Goal: Task Accomplishment & Management: Manage account settings

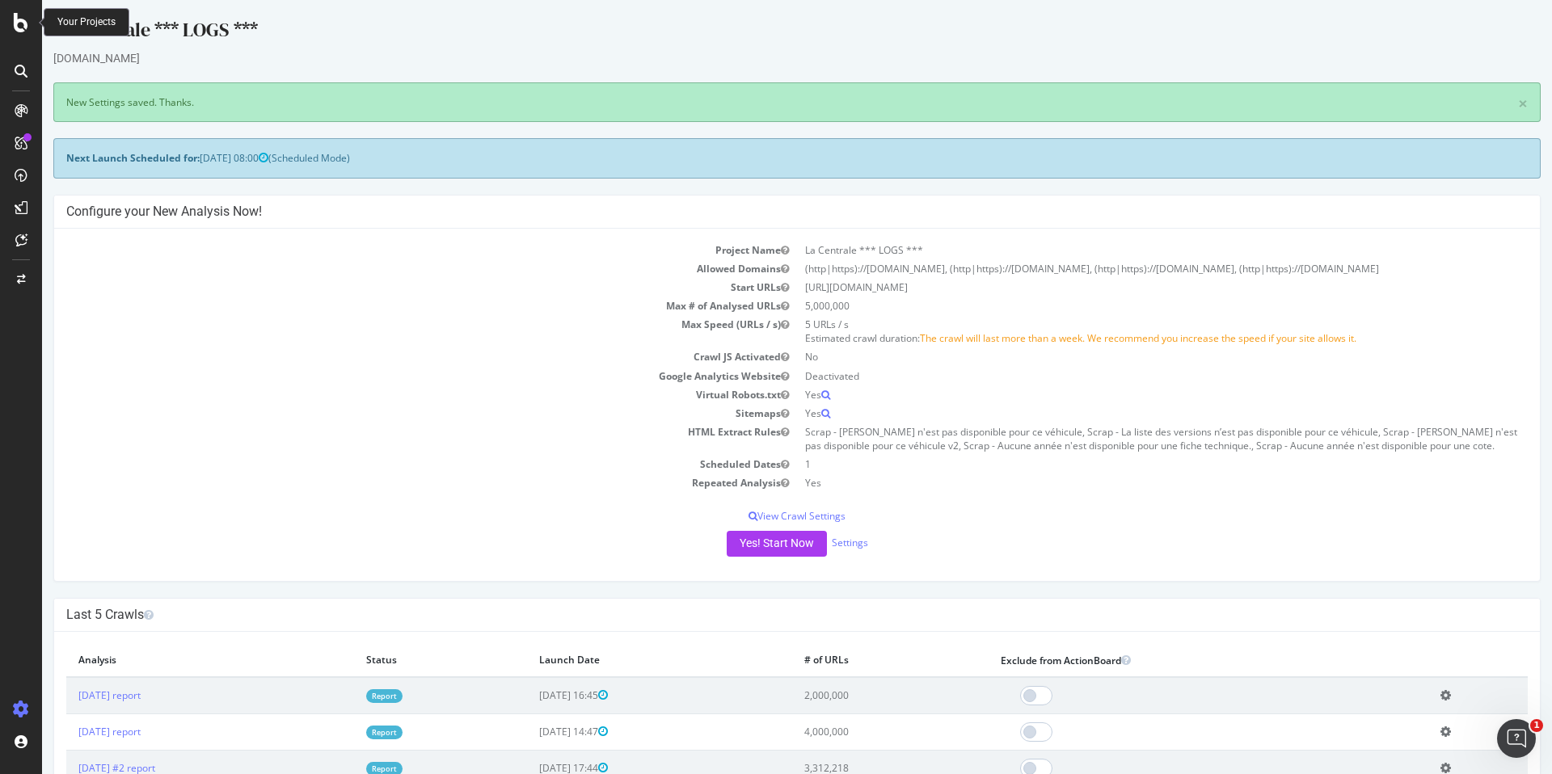
click at [23, 20] on icon at bounding box center [21, 22] width 15 height 19
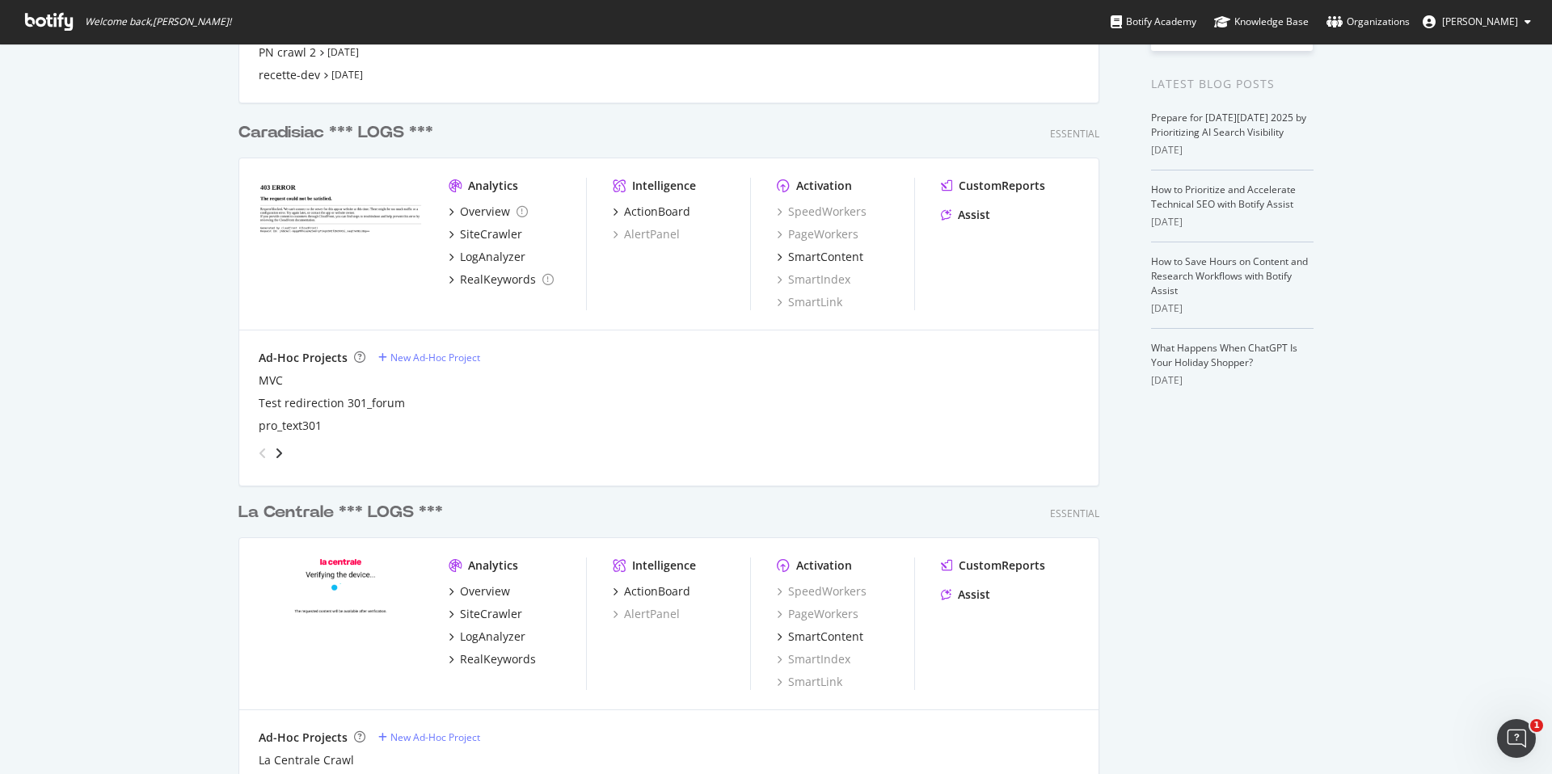
scroll to position [600, 0]
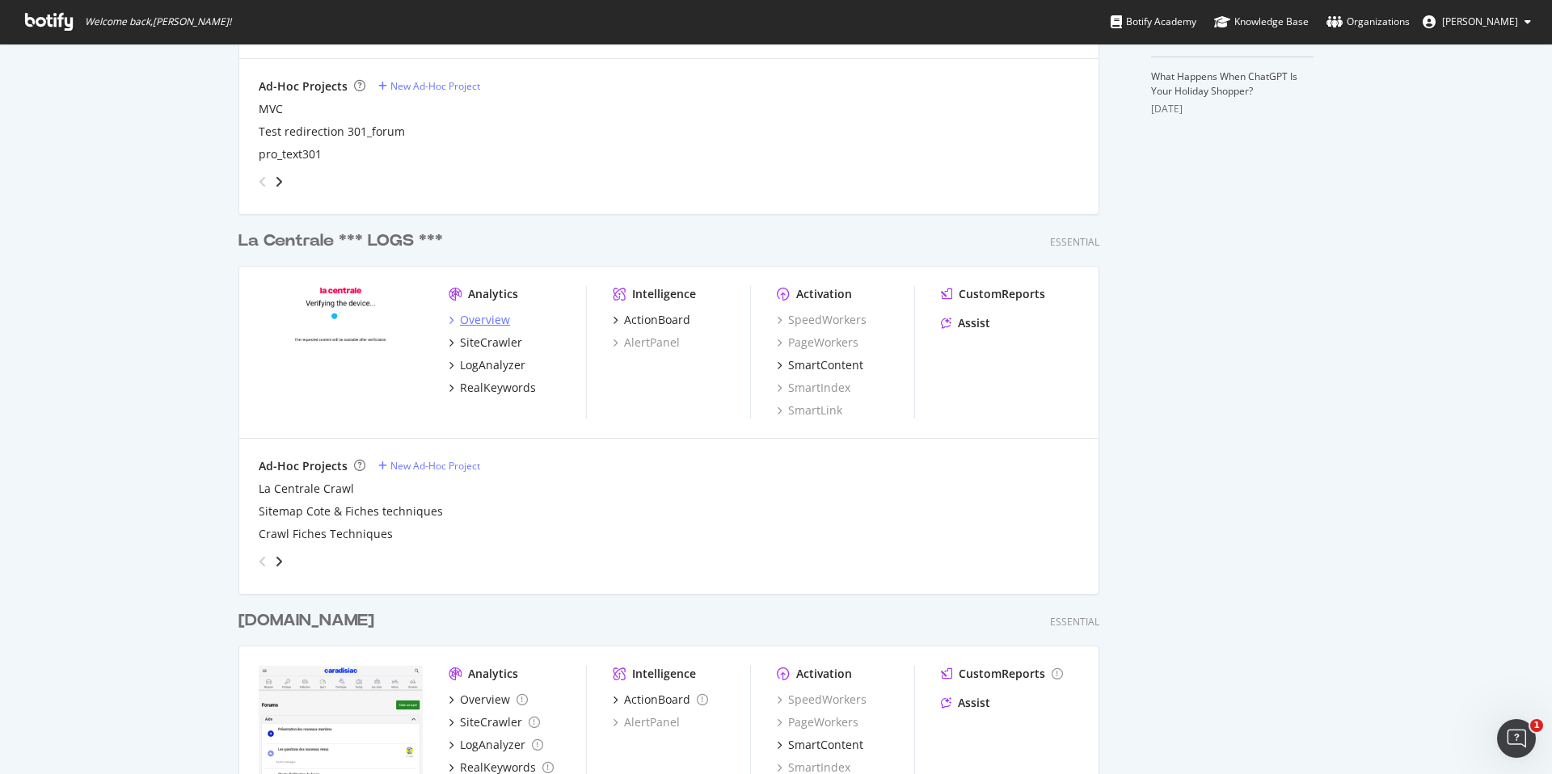
click at [484, 323] on div "Overview" at bounding box center [485, 320] width 50 height 16
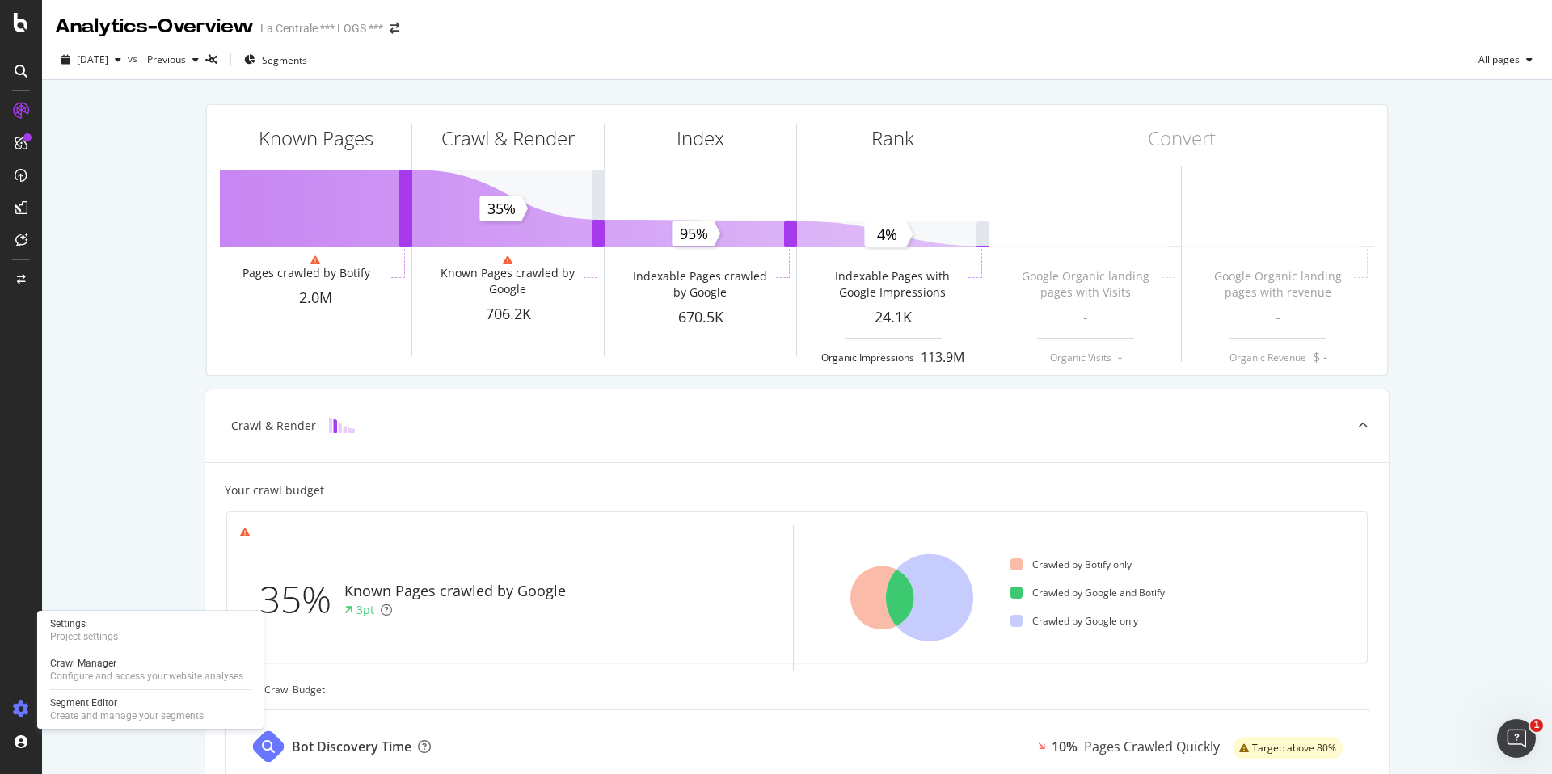
click at [20, 713] on icon at bounding box center [21, 710] width 16 height 16
click at [23, 703] on icon at bounding box center [21, 710] width 16 height 16
click at [79, 620] on div "Settings" at bounding box center [84, 624] width 68 height 13
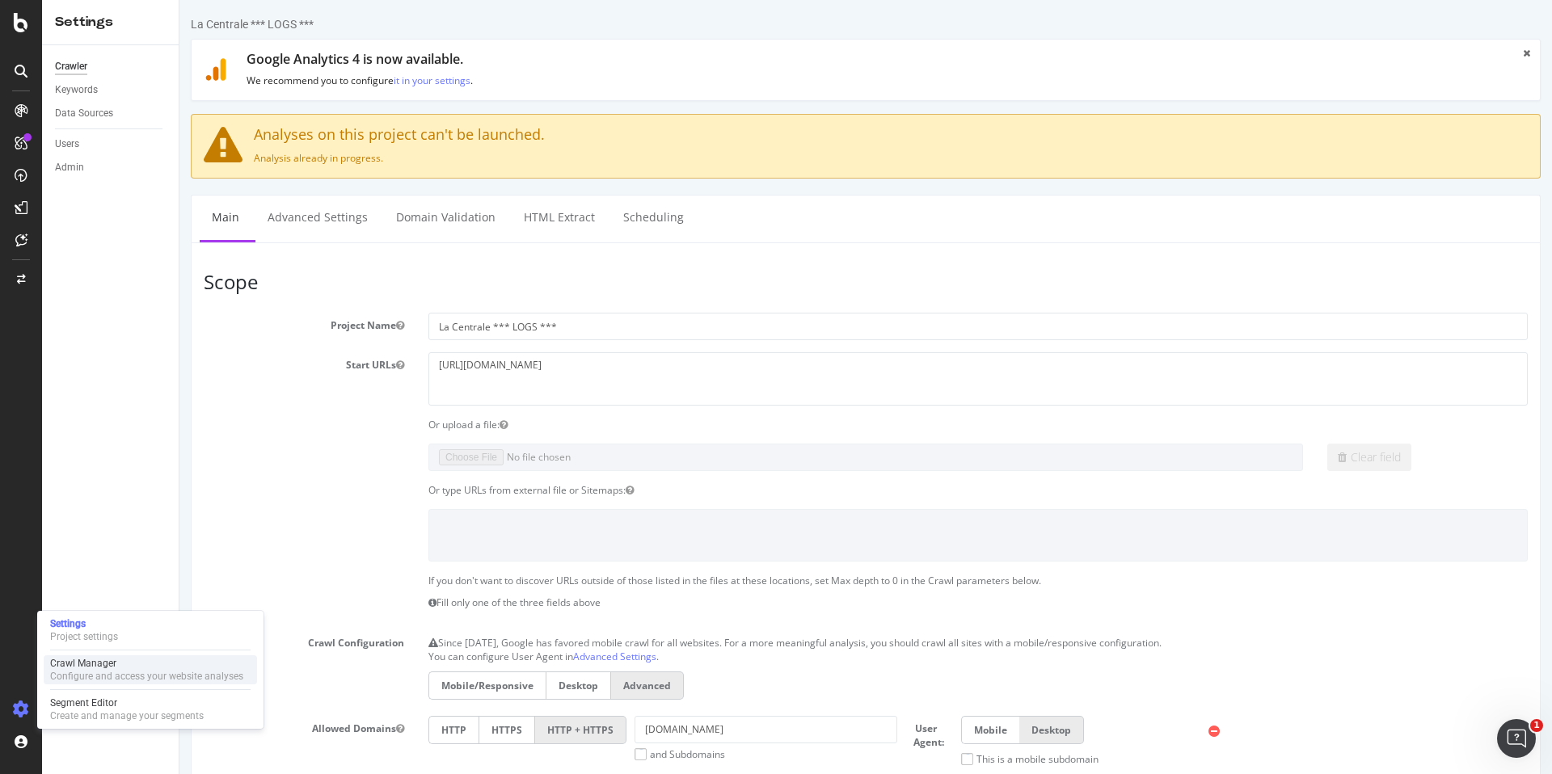
click at [80, 671] on div "Configure and access your website analyses" at bounding box center [146, 676] width 193 height 13
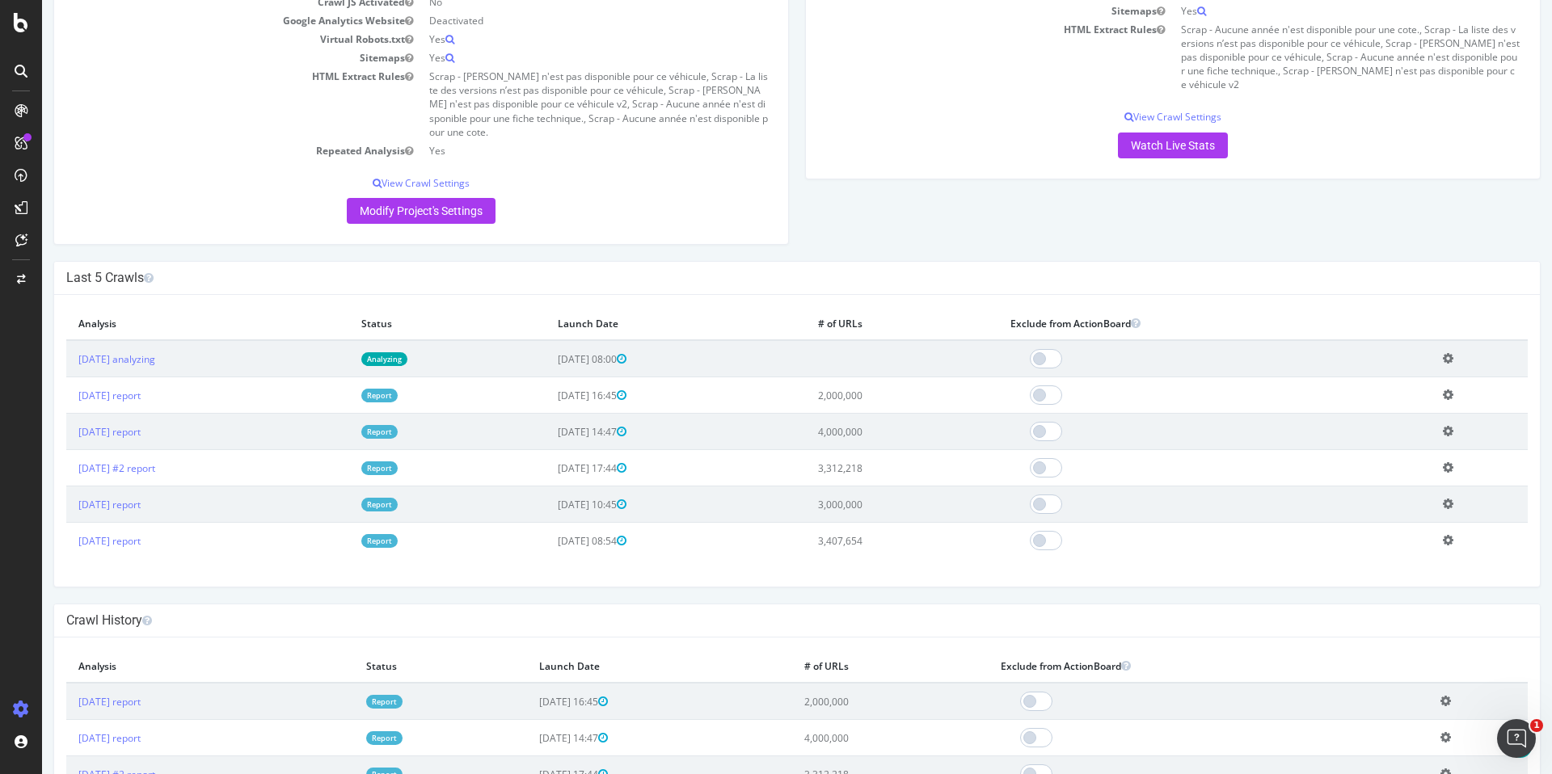
scroll to position [331, 0]
